Goal: Transaction & Acquisition: Download file/media

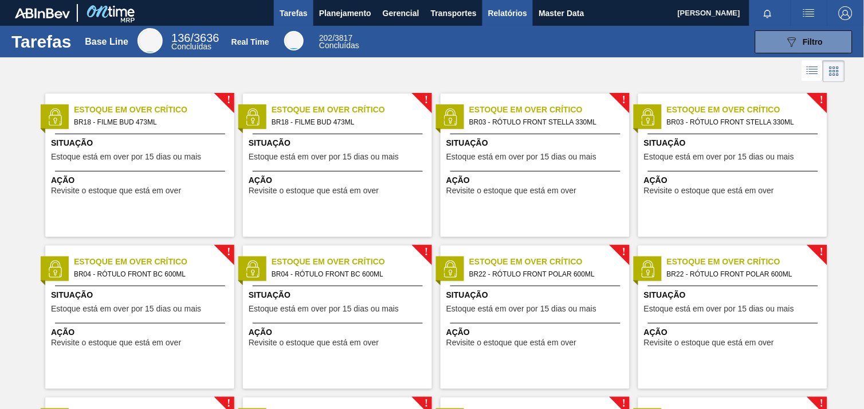
click at [515, 11] on span "Relatórios" at bounding box center [507, 13] width 39 height 14
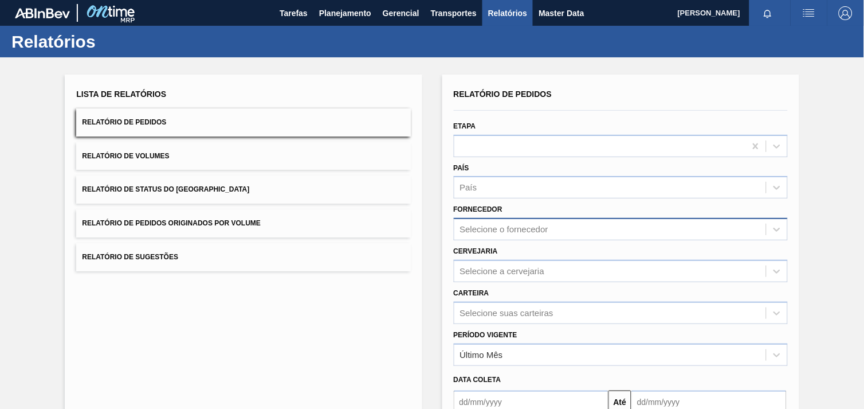
click at [522, 226] on div "Selecione o fornecedor" at bounding box center [504, 230] width 88 height 10
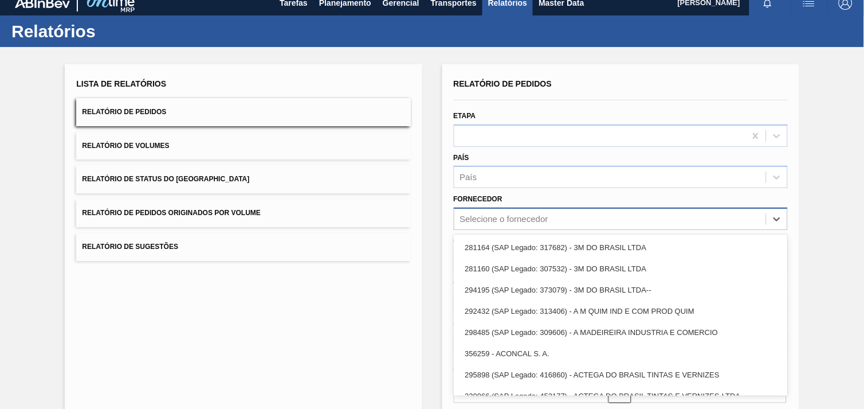
paste input "307331"
type input "307331"
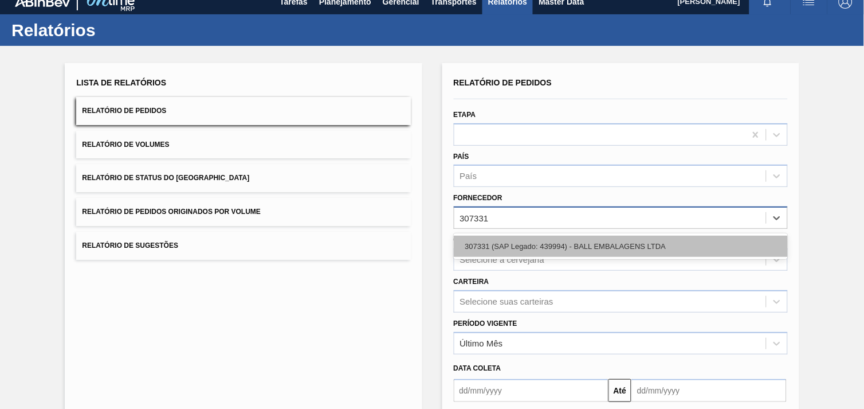
click at [529, 240] on div "307331 (SAP Legado: 439994) - BALL EMBALAGENS LTDA" at bounding box center [621, 246] width 334 height 21
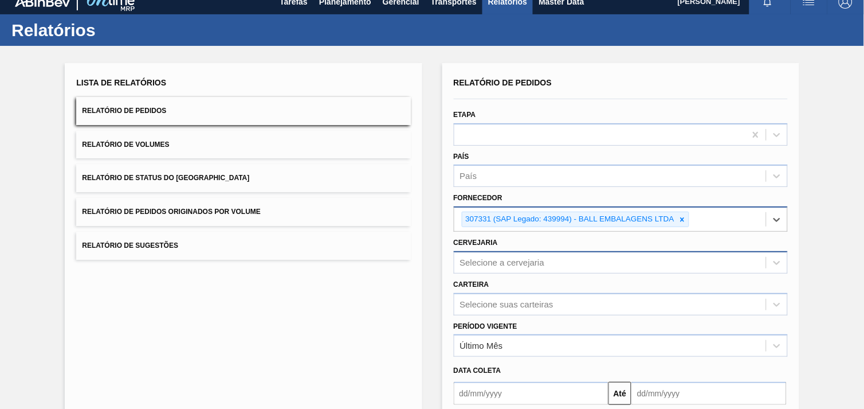
click at [516, 260] on div "Selecione a cervejaria" at bounding box center [621, 262] width 334 height 22
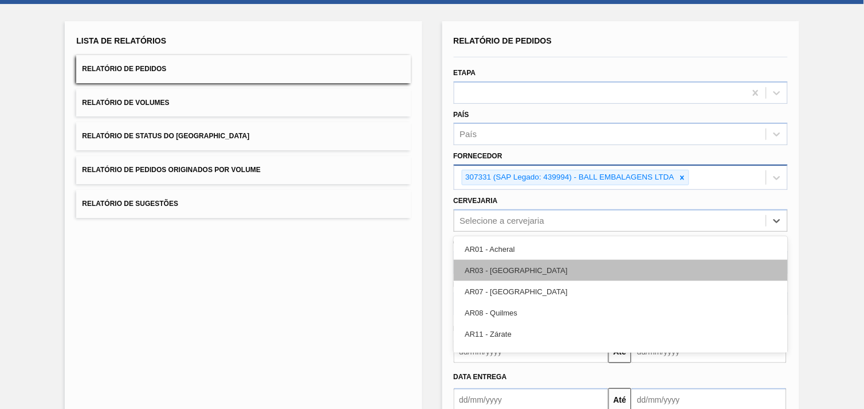
scroll to position [55, 0]
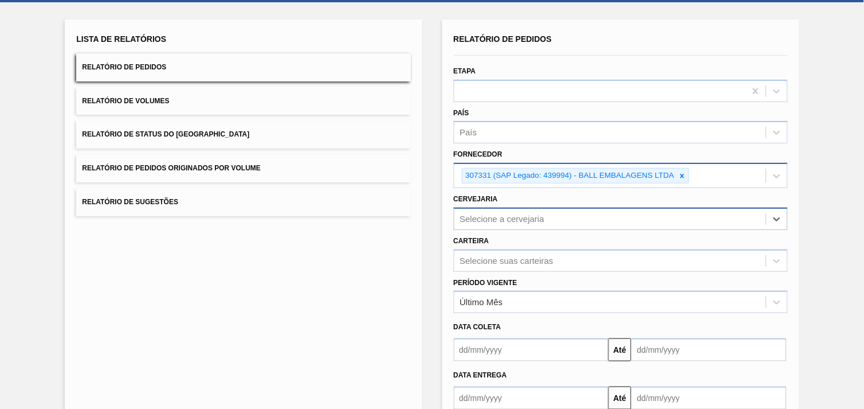
click at [514, 222] on div "Selecione a cervejaria" at bounding box center [610, 218] width 312 height 17
type input "br26"
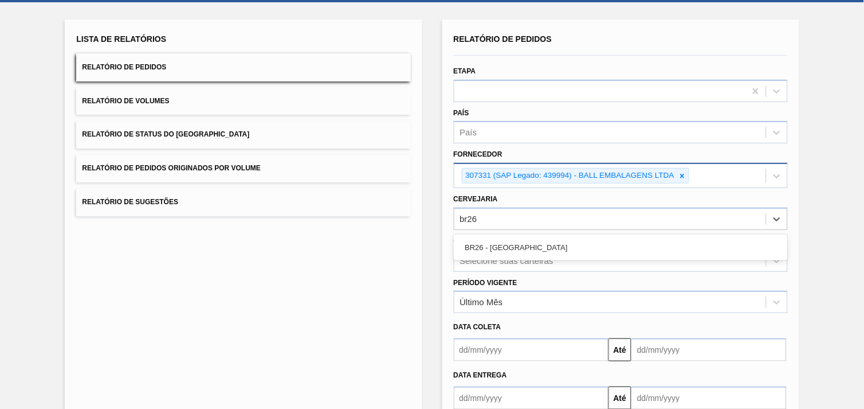
click at [519, 241] on div "BR26 - [GEOGRAPHIC_DATA]" at bounding box center [621, 247] width 334 height 21
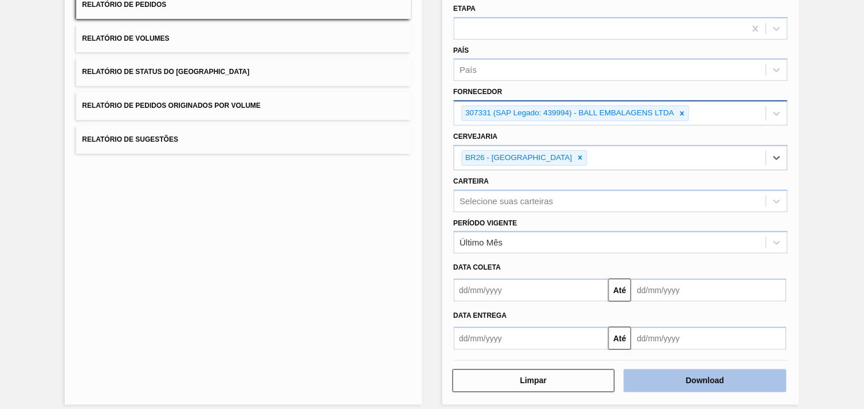
scroll to position [124, 0]
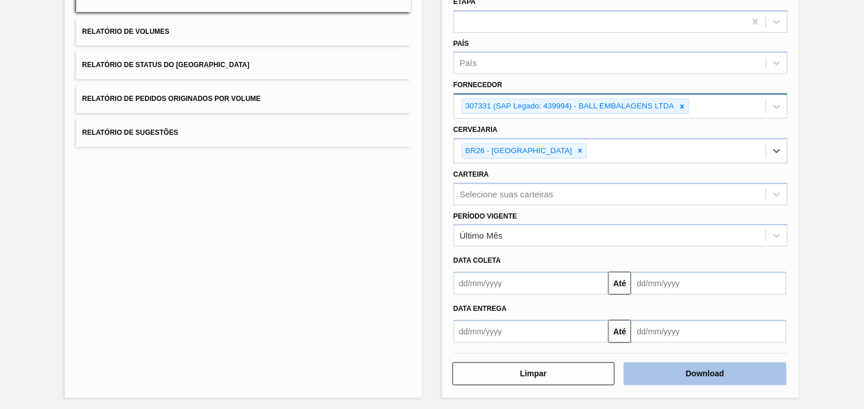
click at [760, 362] on button "Download" at bounding box center [705, 373] width 163 height 23
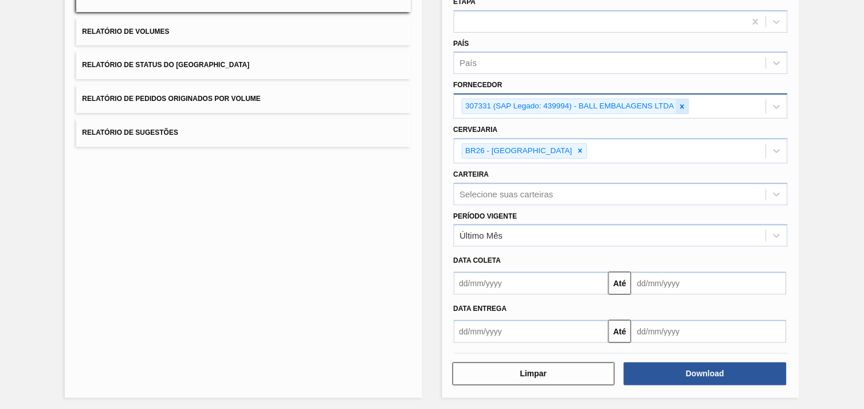
click at [685, 104] on icon at bounding box center [683, 107] width 8 height 8
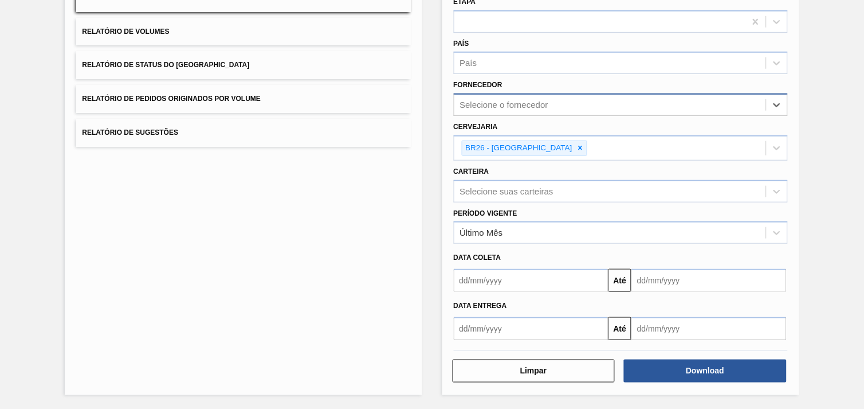
scroll to position [122, 0]
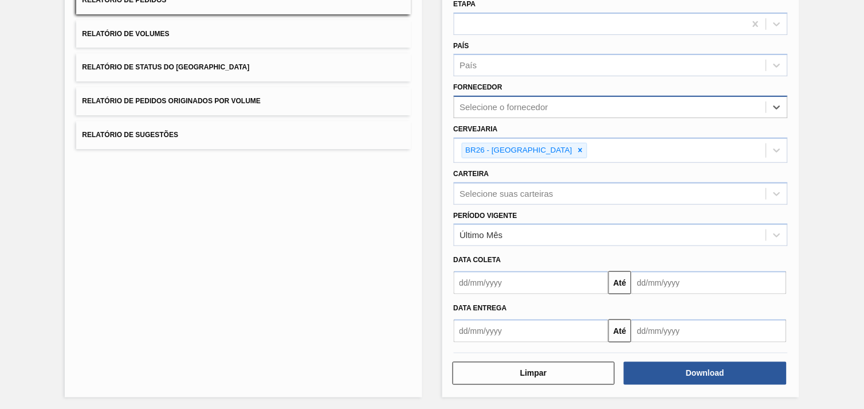
paste input "280665"
type input "280665"
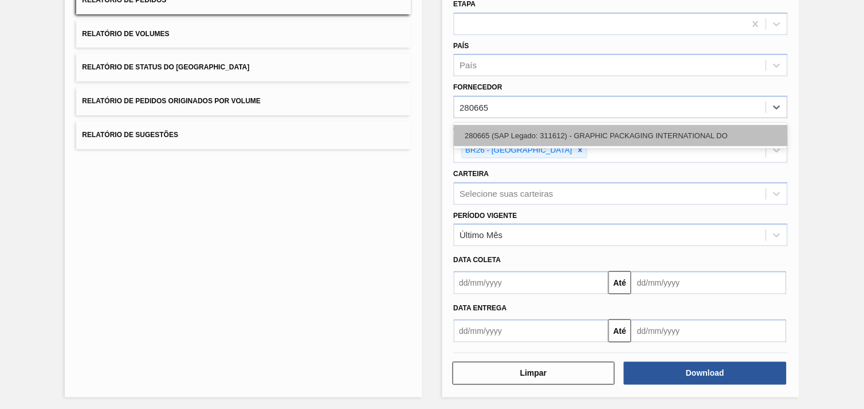
click at [594, 132] on div "280665 (SAP Legado: 311612) - GRAPHIC PACKAGING INTERNATIONAL DO" at bounding box center [621, 135] width 334 height 21
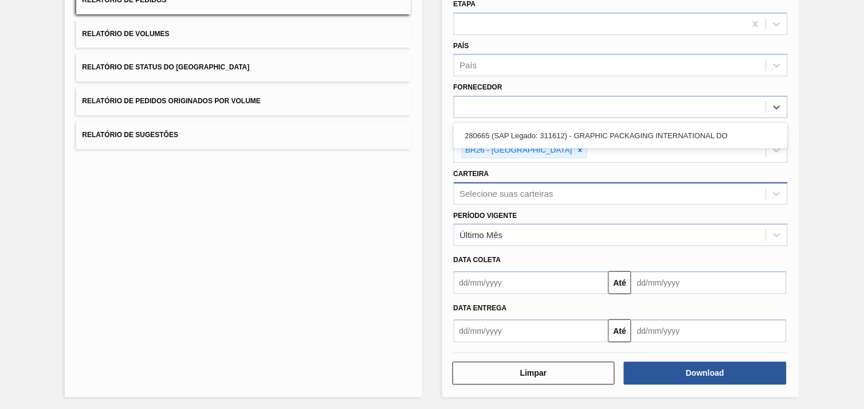
scroll to position [124, 0]
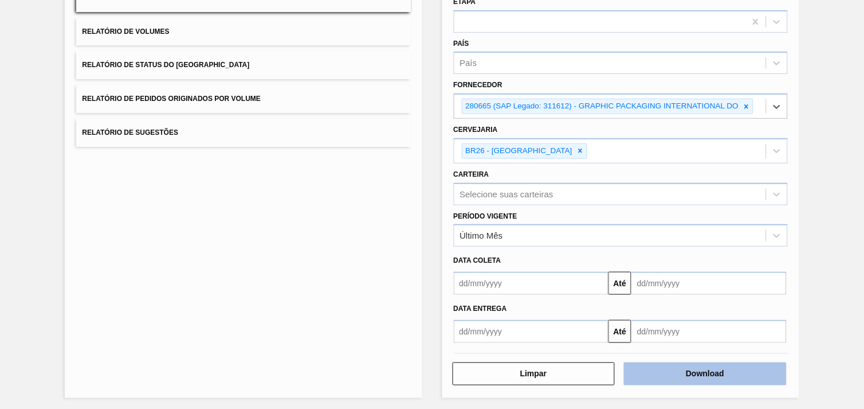
click at [702, 364] on button "Download" at bounding box center [705, 373] width 163 height 23
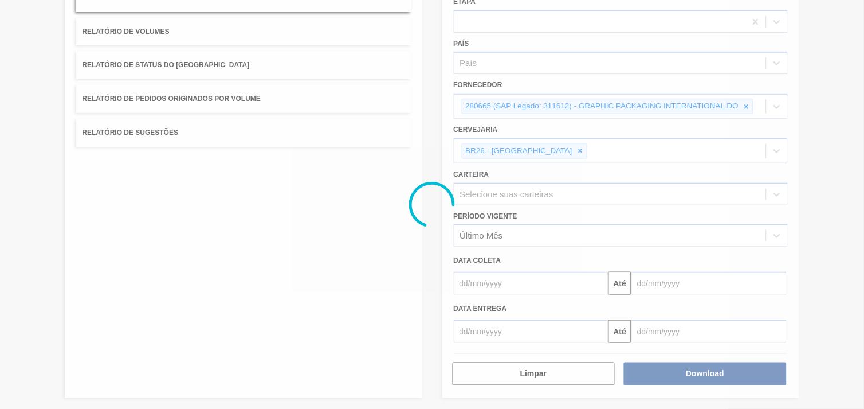
drag, startPoint x: 671, startPoint y: 334, endPoint x: 421, endPoint y: 232, distance: 269.4
drag, startPoint x: 421, startPoint y: 232, endPoint x: 433, endPoint y: 246, distance: 19.2
click at [433, 246] on div at bounding box center [432, 204] width 864 height 409
